Goal: Task Accomplishment & Management: Use online tool/utility

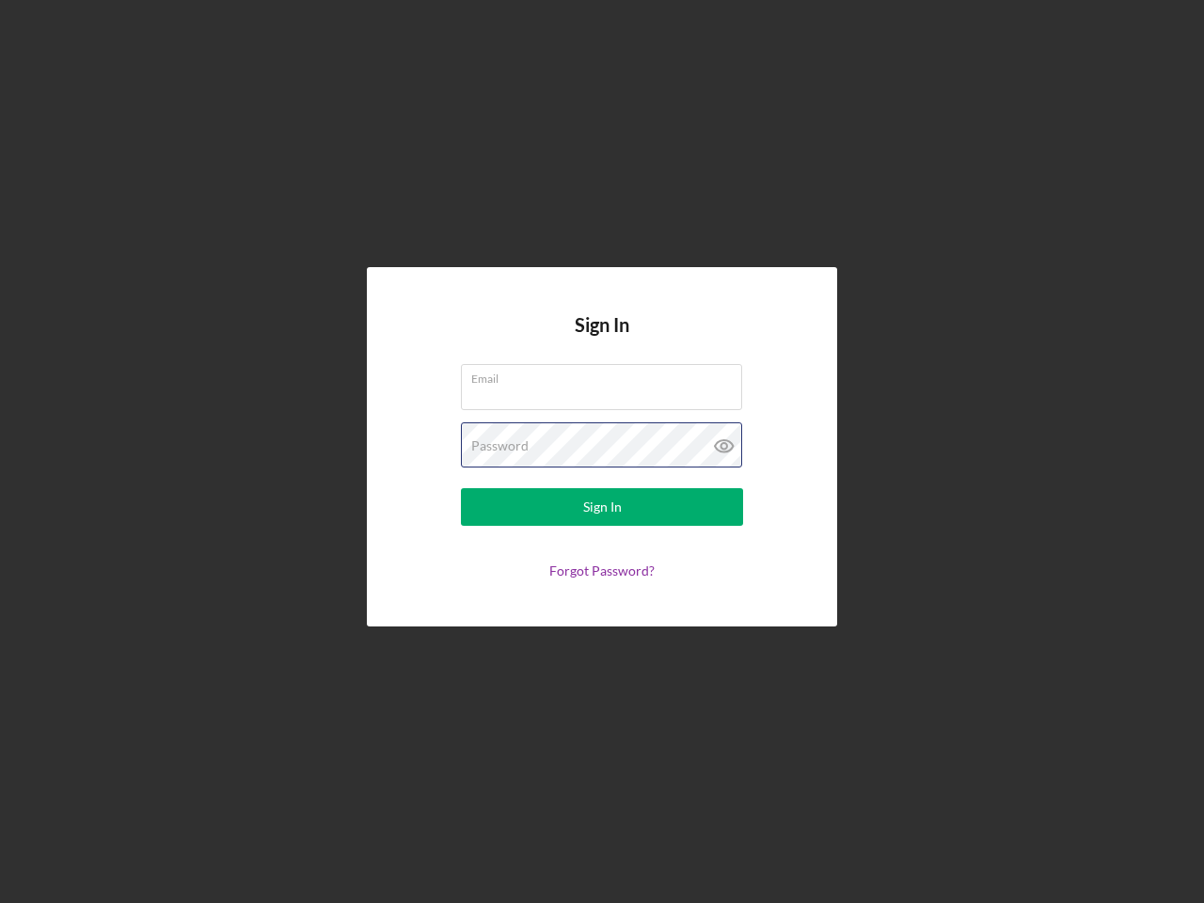
click at [602, 451] on div "Password" at bounding box center [602, 445] width 282 height 47
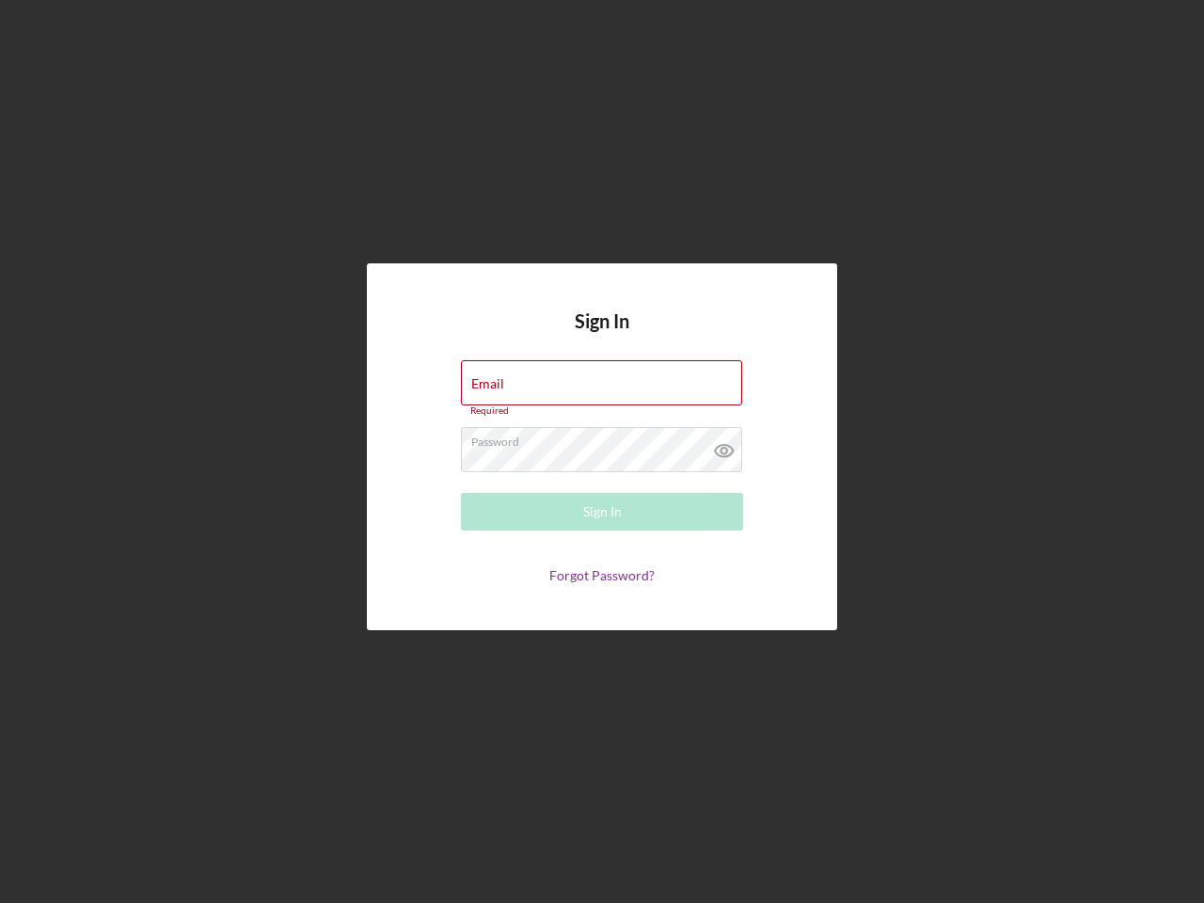
click at [724, 446] on icon at bounding box center [724, 450] width 47 height 47
